Goal: Obtain resource: Download file/media

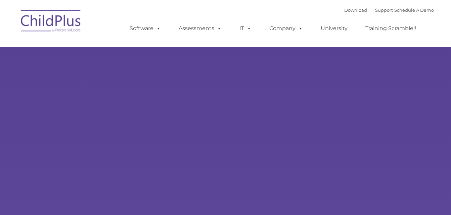
select select "MEDIUM"
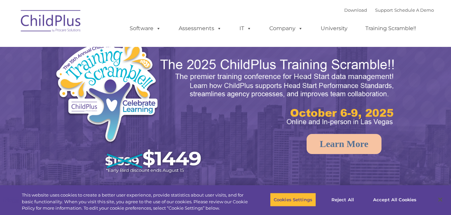
select select "MEDIUM"
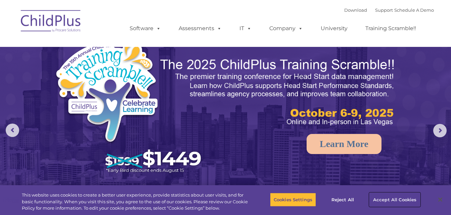
click at [391, 200] on button "Accept All Cookies" at bounding box center [394, 200] width 51 height 14
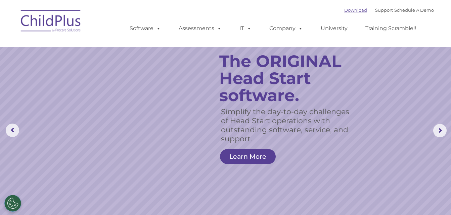
click at [348, 10] on link "Download" at bounding box center [355, 9] width 23 height 5
